Goal: Task Accomplishment & Management: Manage account settings

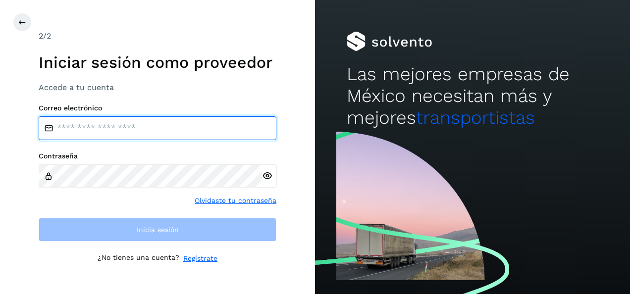
type input "**********"
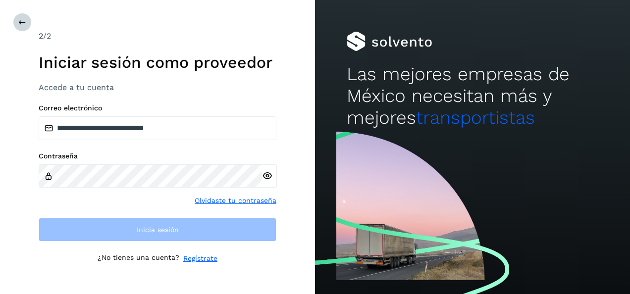
click at [21, 19] on icon at bounding box center [22, 22] width 8 height 8
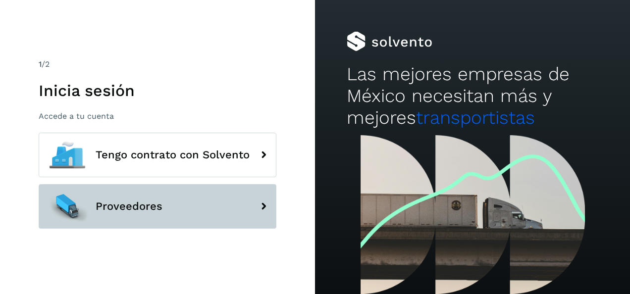
click at [136, 211] on span "Proveedores" at bounding box center [129, 207] width 67 height 12
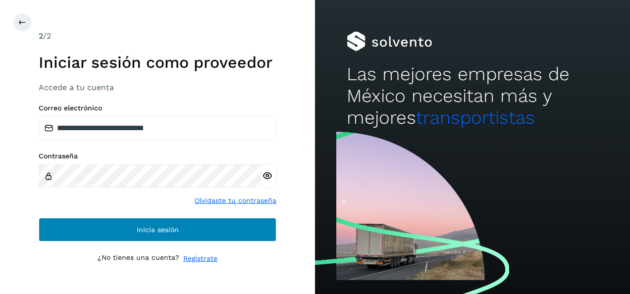
click at [166, 232] on span "Inicia sesión" at bounding box center [158, 229] width 42 height 7
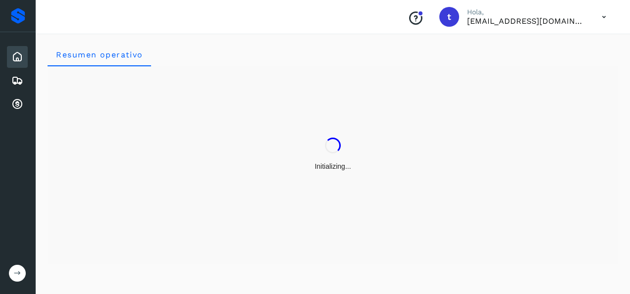
click at [16, 274] on icon at bounding box center [17, 272] width 7 height 7
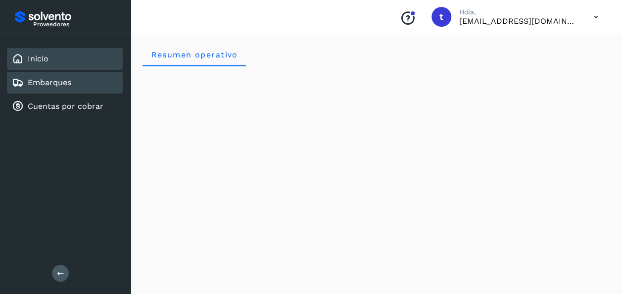
click at [45, 82] on link "Embarques" at bounding box center [50, 82] width 44 height 9
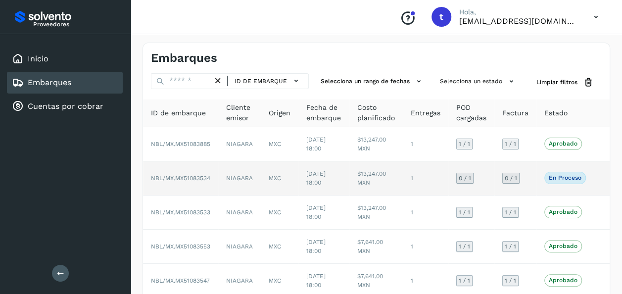
click at [597, 179] on td at bounding box center [602, 178] width 16 height 34
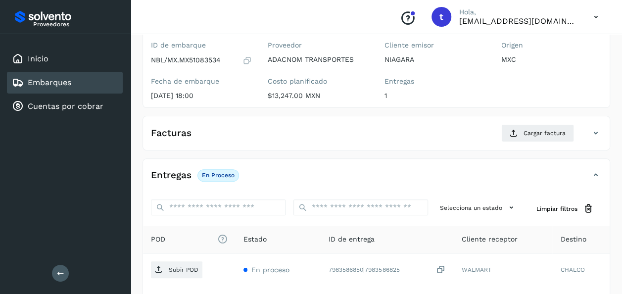
scroll to position [175, 0]
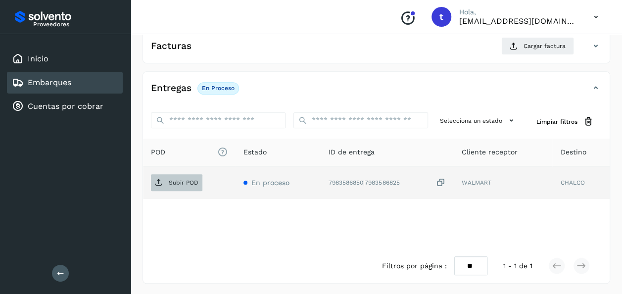
click at [172, 179] on p "Subir POD" at bounding box center [184, 182] width 30 height 7
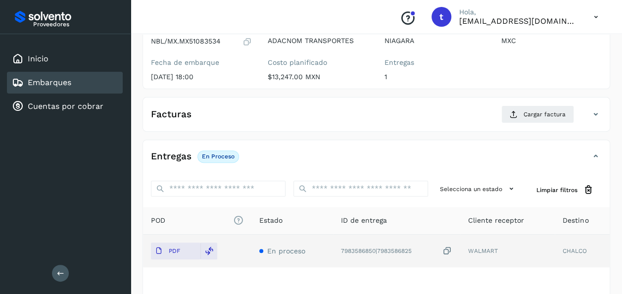
scroll to position [0, 0]
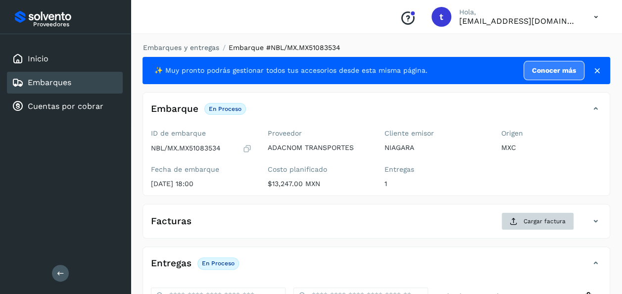
click at [545, 220] on span "Cargar factura" at bounding box center [545, 221] width 42 height 9
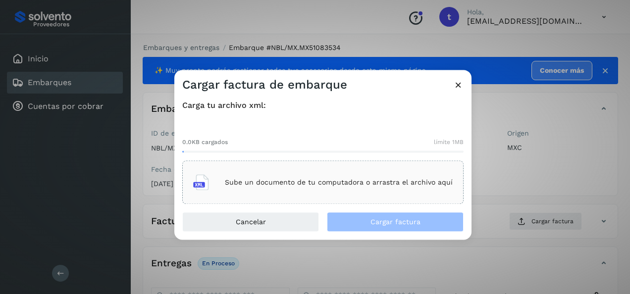
click at [325, 183] on p "Sube un documento de tu computadora o arrastra el archivo aquí" at bounding box center [339, 182] width 228 height 8
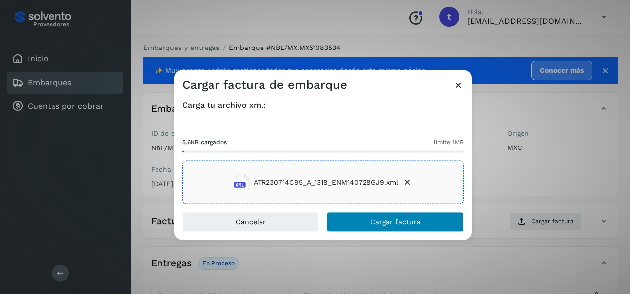
click at [398, 219] on span "Cargar factura" at bounding box center [395, 222] width 50 height 7
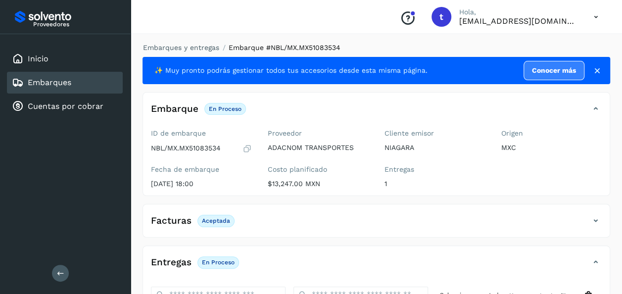
click at [48, 82] on link "Embarques" at bounding box center [50, 82] width 44 height 9
